Goal: Information Seeking & Learning: Understand process/instructions

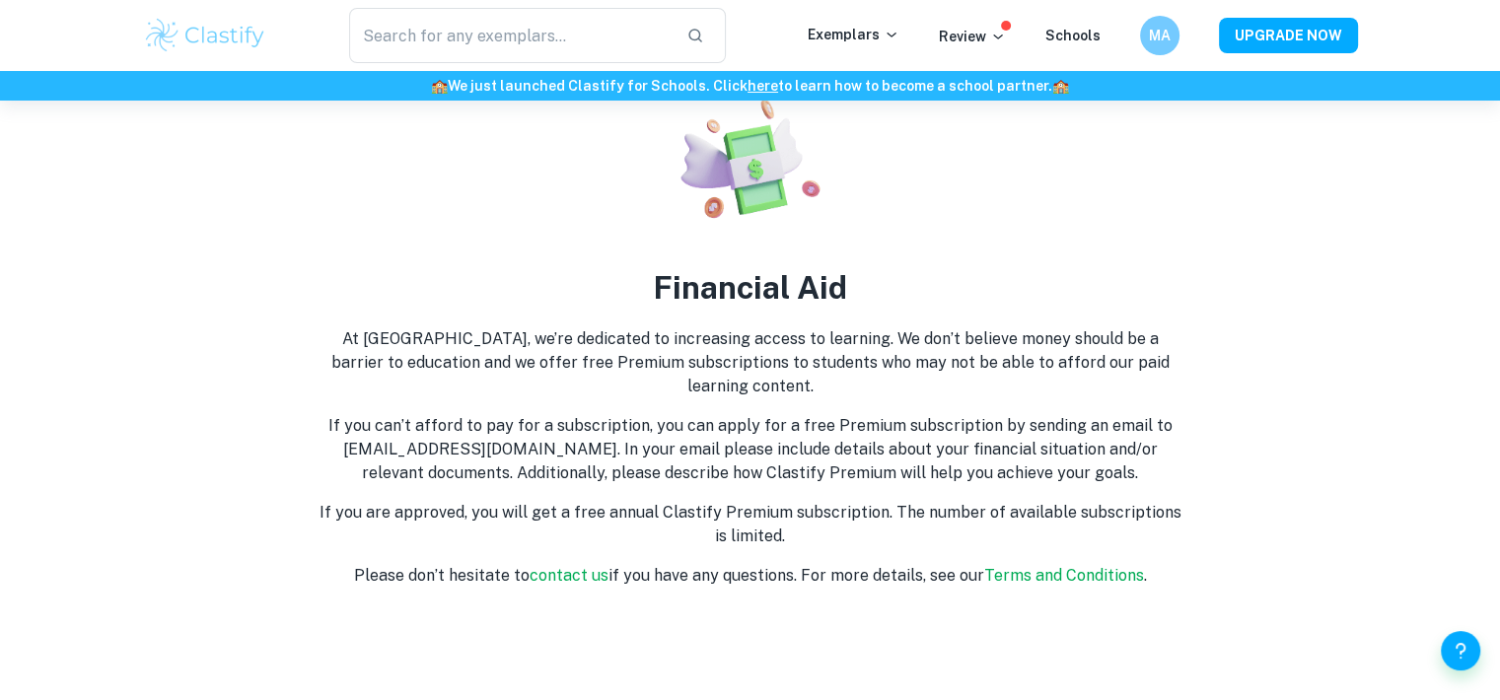
scroll to position [158, 0]
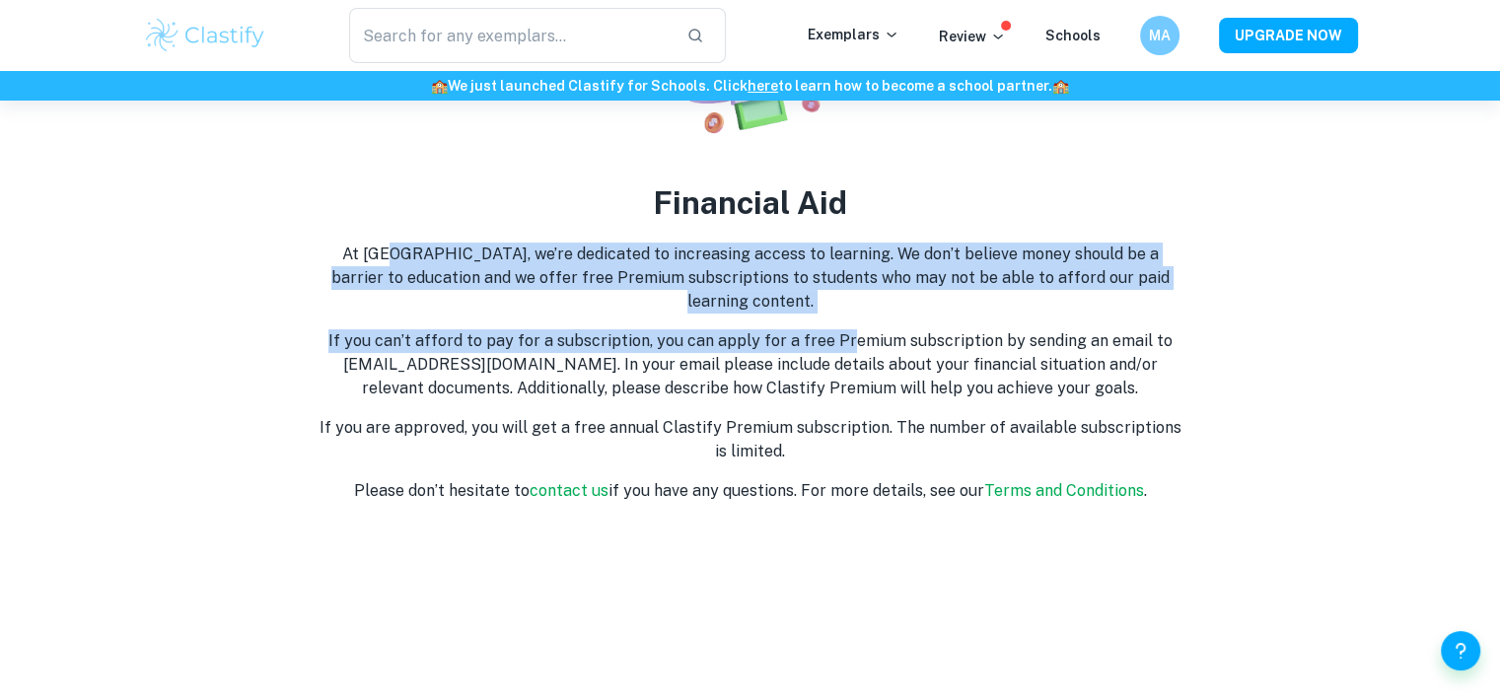
drag, startPoint x: 369, startPoint y: 264, endPoint x: 877, endPoint y: 307, distance: 509.5
click at [867, 309] on div "Financial Aid At Clastify, we’re dedicated to increasing access to learning. We…" at bounding box center [750, 251] width 899 height 503
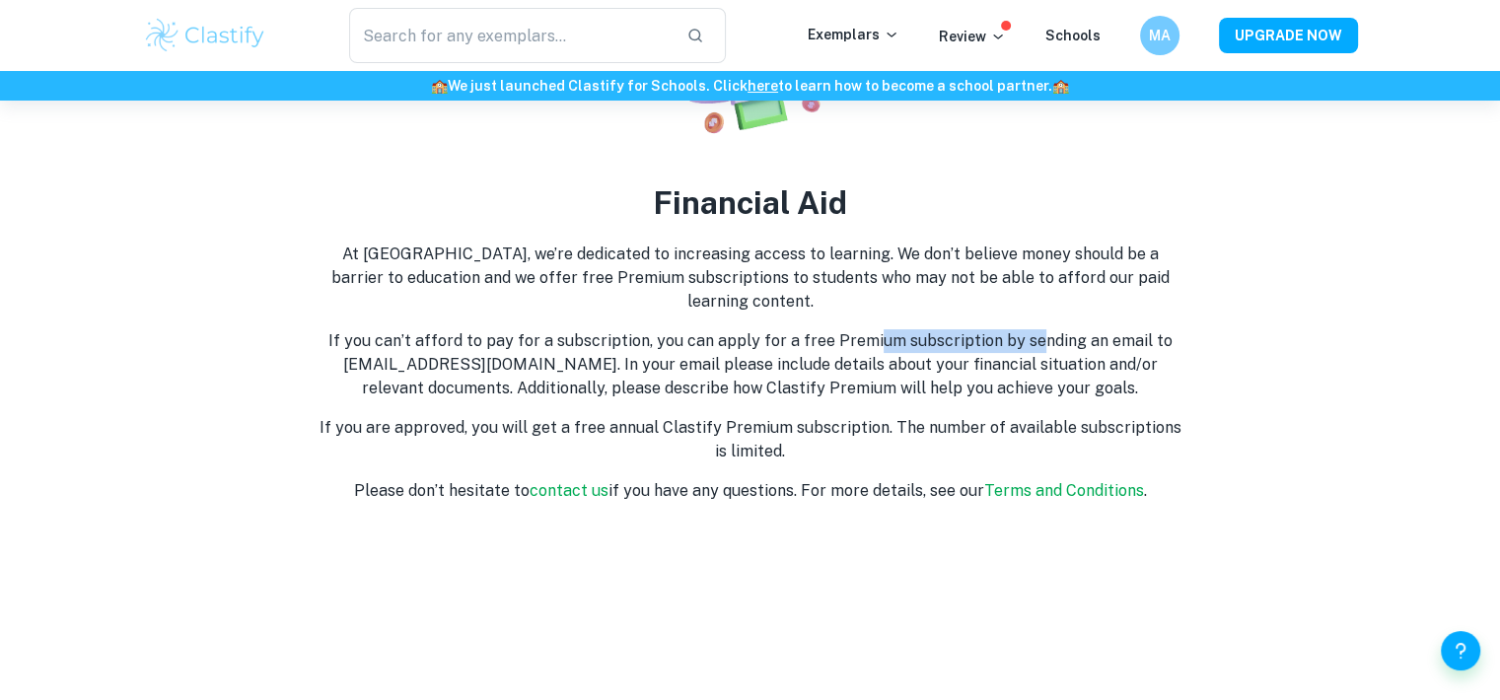
drag, startPoint x: 928, startPoint y: 305, endPoint x: 1047, endPoint y: 305, distance: 119.3
click at [1047, 305] on div "Financial Aid At Clastify, we’re dedicated to increasing access to learning. We…" at bounding box center [750, 251] width 899 height 503
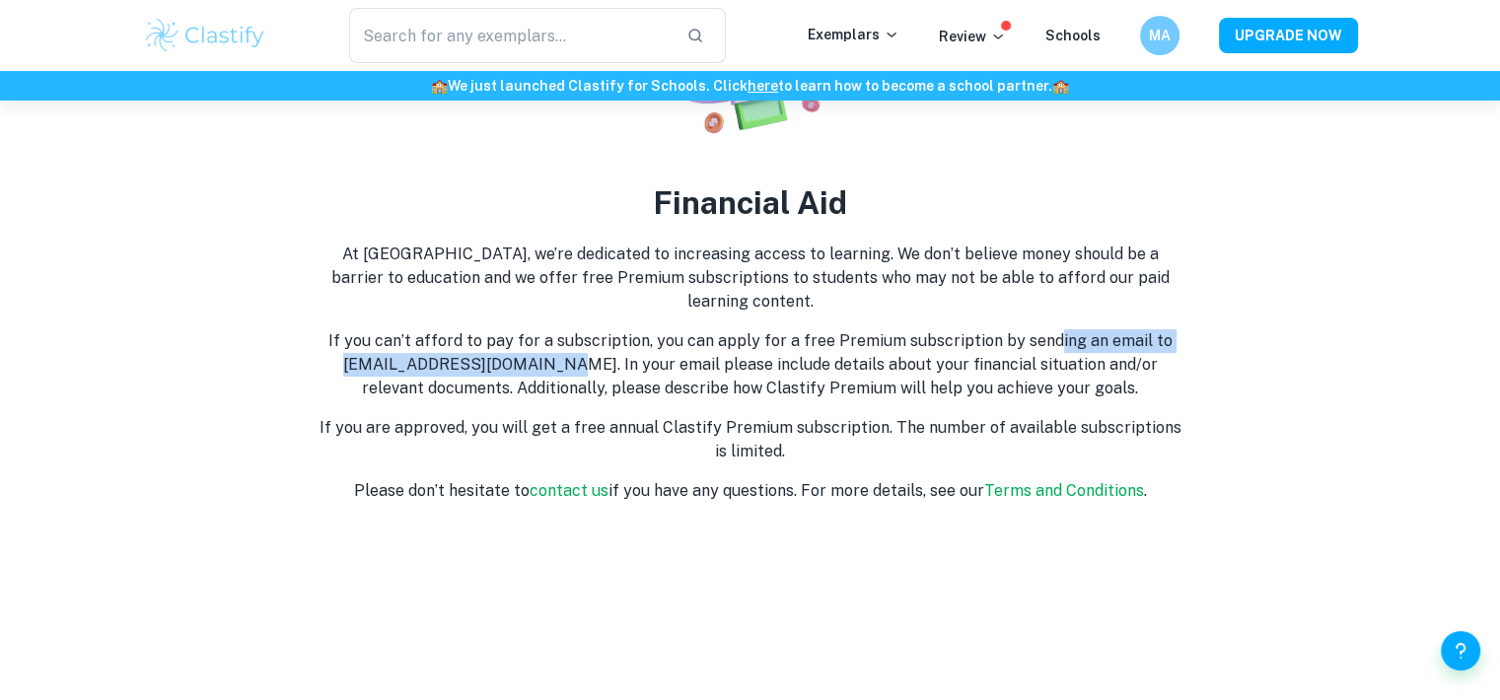
drag, startPoint x: 1051, startPoint y: 305, endPoint x: 512, endPoint y: 337, distance: 540.3
click at [512, 337] on div "Financial Aid At Clastify, we’re dedicated to increasing access to learning. We…" at bounding box center [750, 251] width 899 height 503
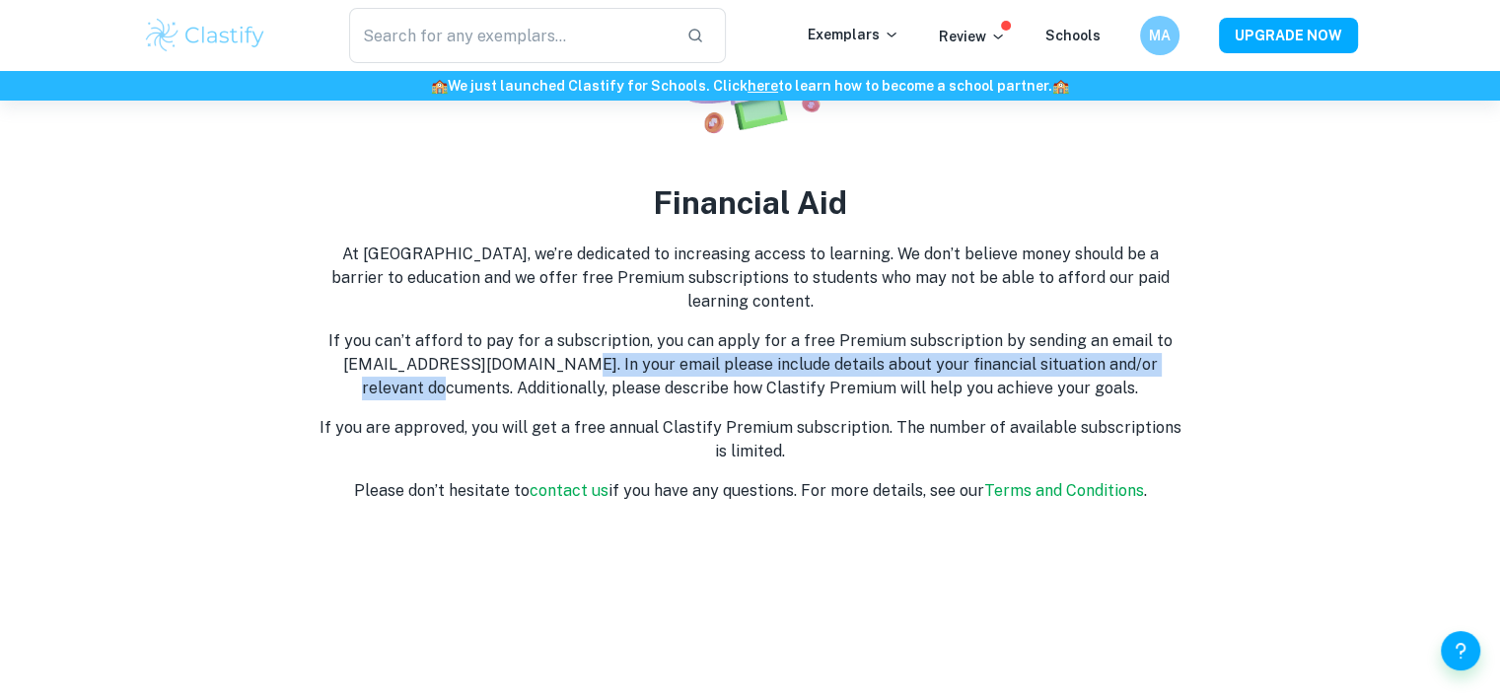
drag, startPoint x: 589, startPoint y: 338, endPoint x: 1171, endPoint y: 329, distance: 582.8
click at [1171, 329] on p "If you can’t afford to pay for a subscription, you can apply for a free Premium…" at bounding box center [750, 364] width 868 height 71
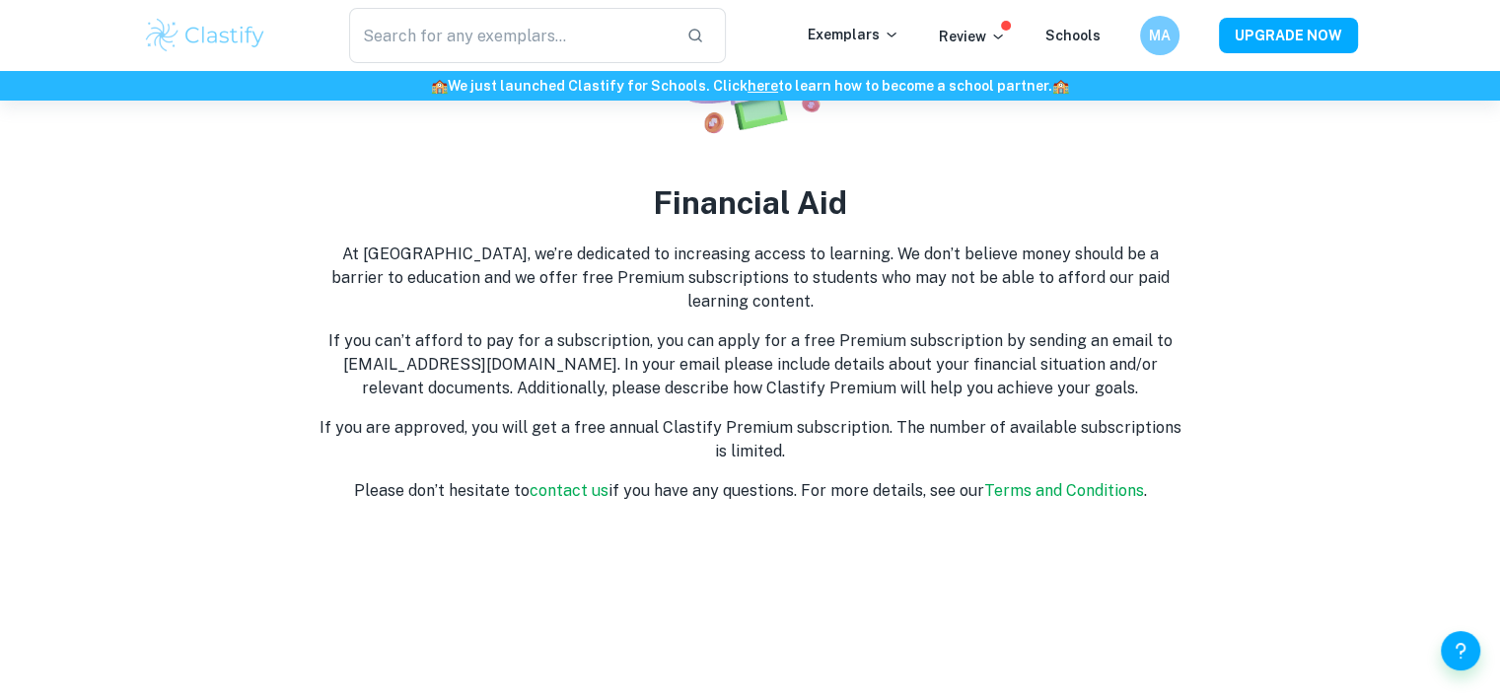
click at [601, 329] on p "If you can’t afford to pay for a subscription, you can apply for a free Premium…" at bounding box center [750, 364] width 868 height 71
drag, startPoint x: 611, startPoint y: 357, endPoint x: 784, endPoint y: 369, distance: 173.0
click at [784, 369] on p "If you can’t afford to pay for a subscription, you can apply for a free Premium…" at bounding box center [750, 364] width 868 height 71
click at [530, 416] on p "If you are approved, you will get a free annual Clastify Premium subscription. …" at bounding box center [750, 439] width 868 height 47
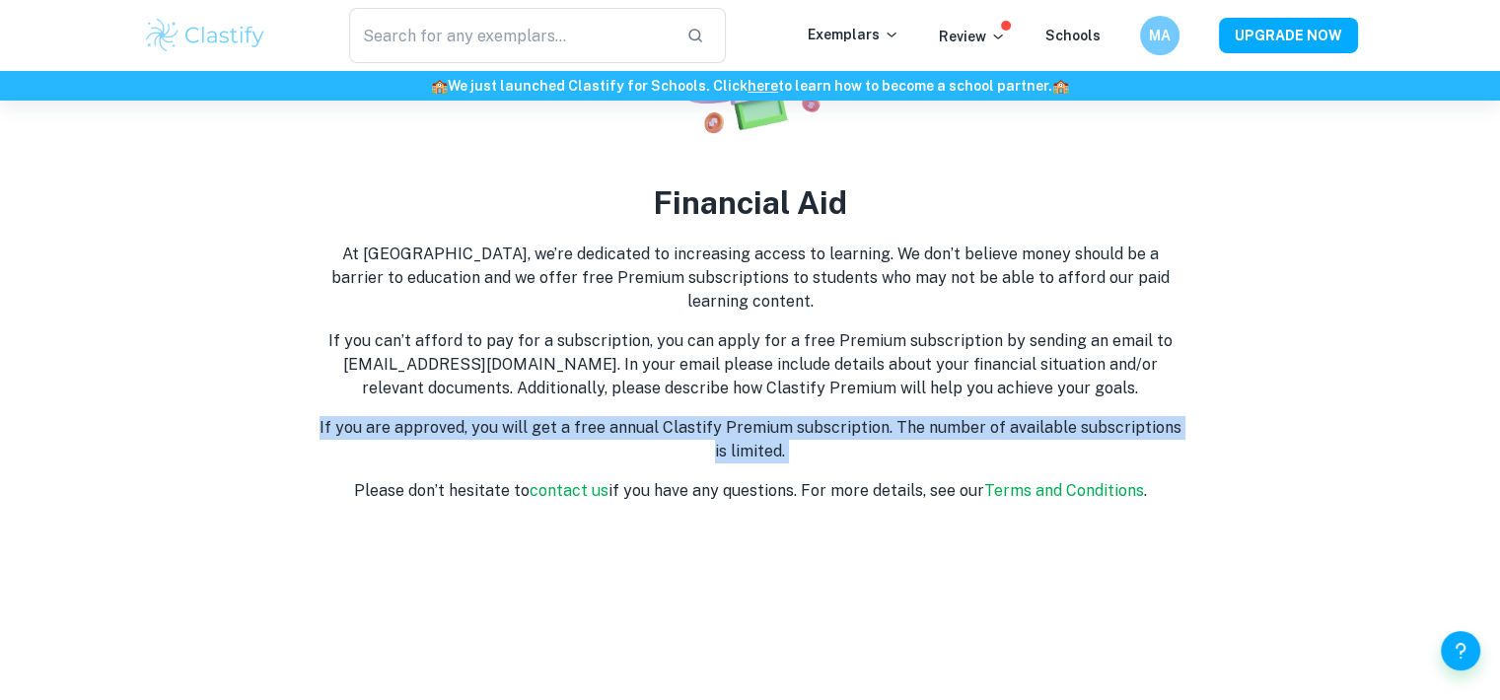
click at [530, 416] on p "If you are approved, you will get a free annual Clastify Premium subscription. …" at bounding box center [750, 439] width 868 height 47
